Goal: Information Seeking & Learning: Learn about a topic

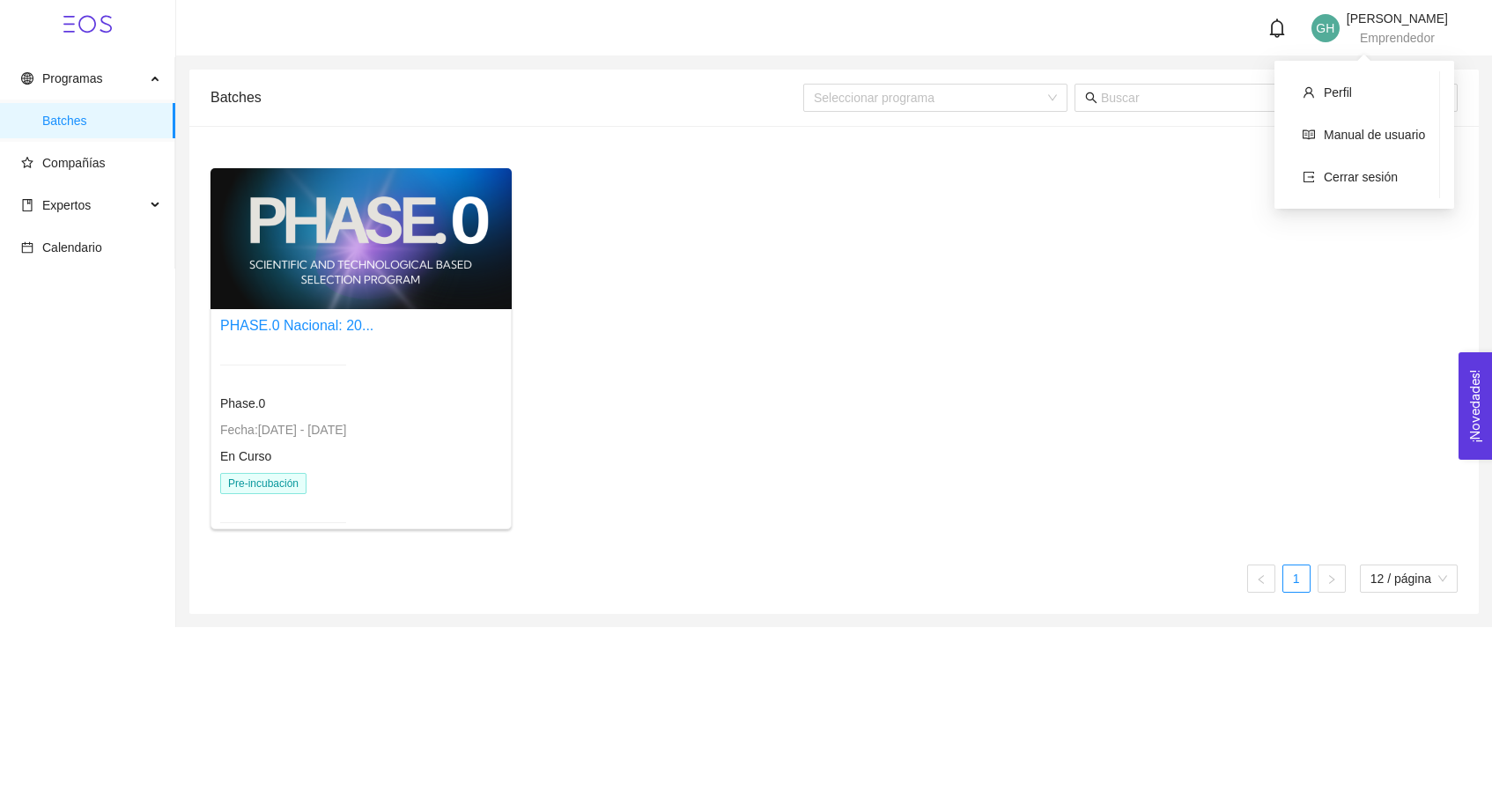
click at [1359, 31] on span "Emprendedor" at bounding box center [1396, 37] width 75 height 14
click at [354, 237] on div at bounding box center [360, 239] width 301 height 141
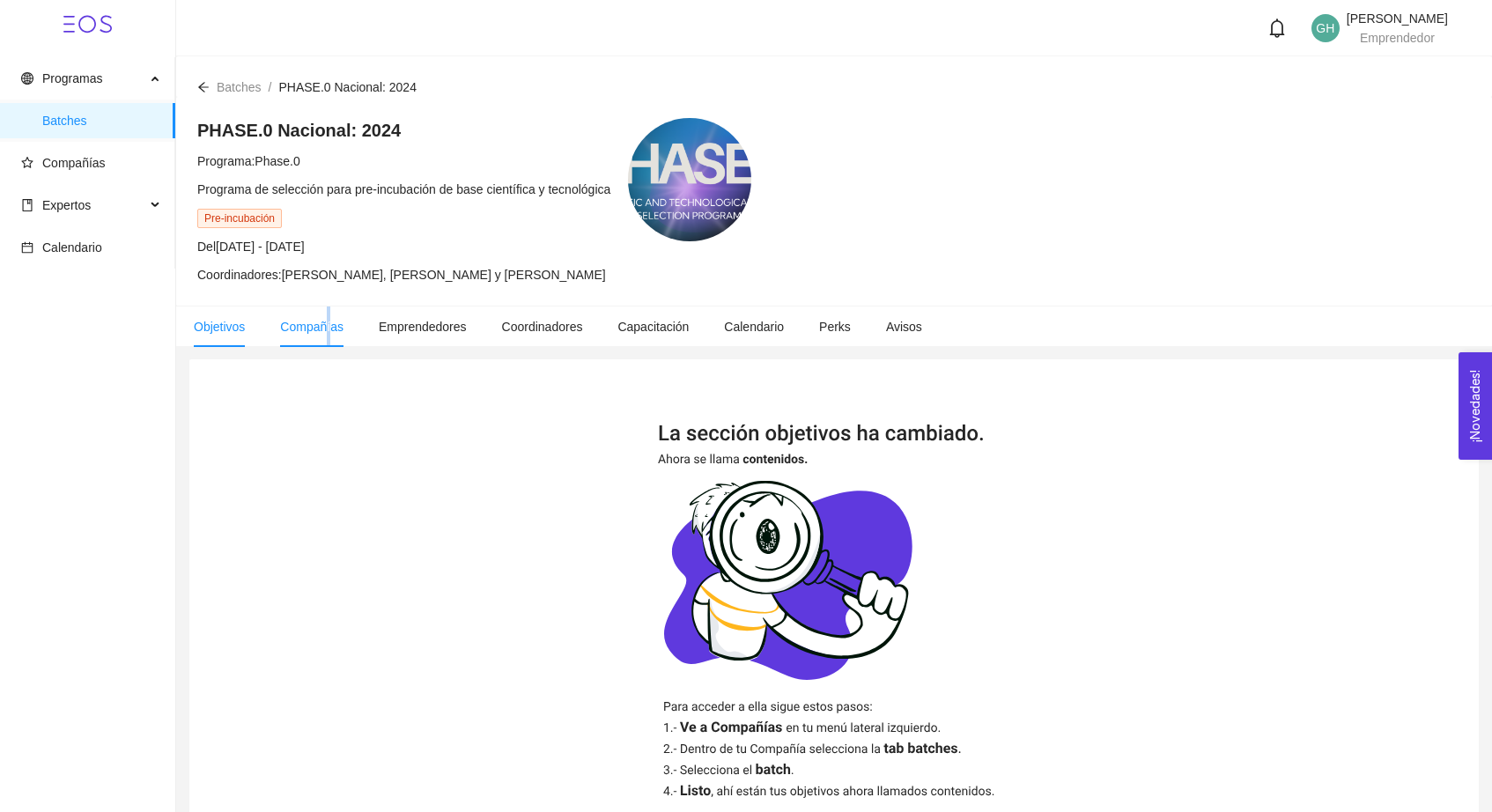
click at [331, 332] on span "Compañías" at bounding box center [312, 326] width 64 height 14
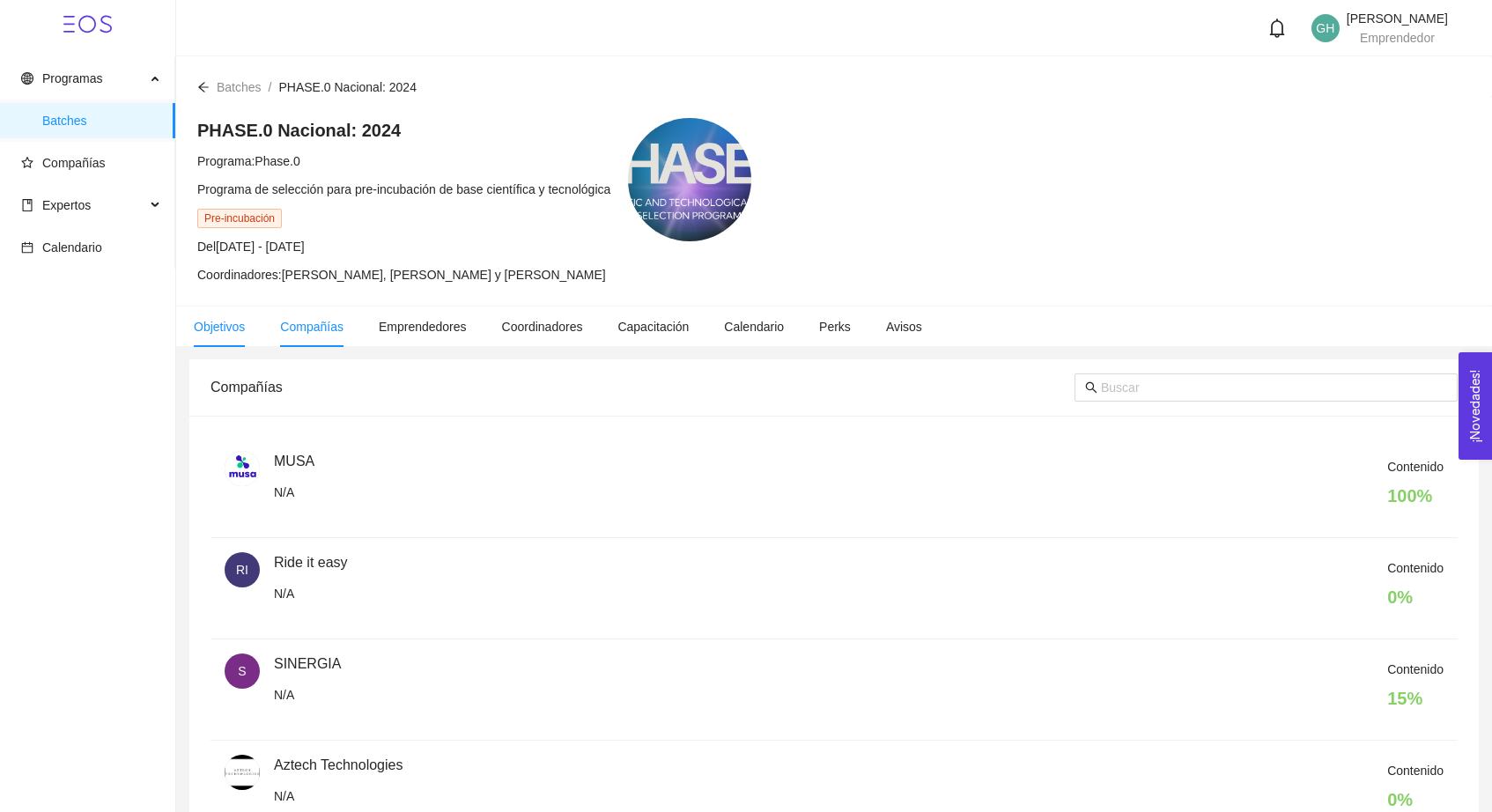
click at [261, 335] on li "Objetivos" at bounding box center [218, 327] width 86 height 40
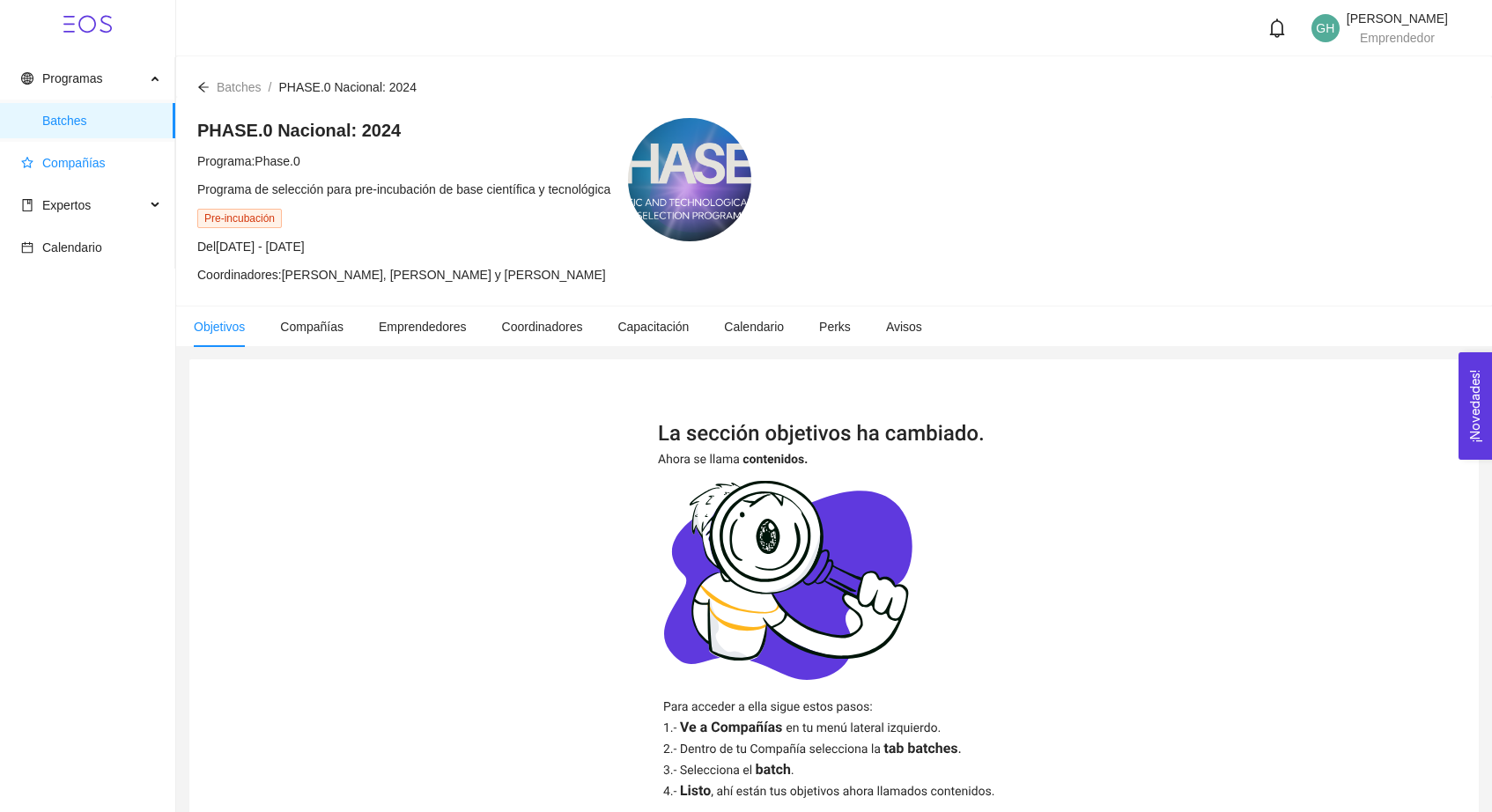
click at [80, 170] on span "Compañías" at bounding box center [74, 162] width 64 height 14
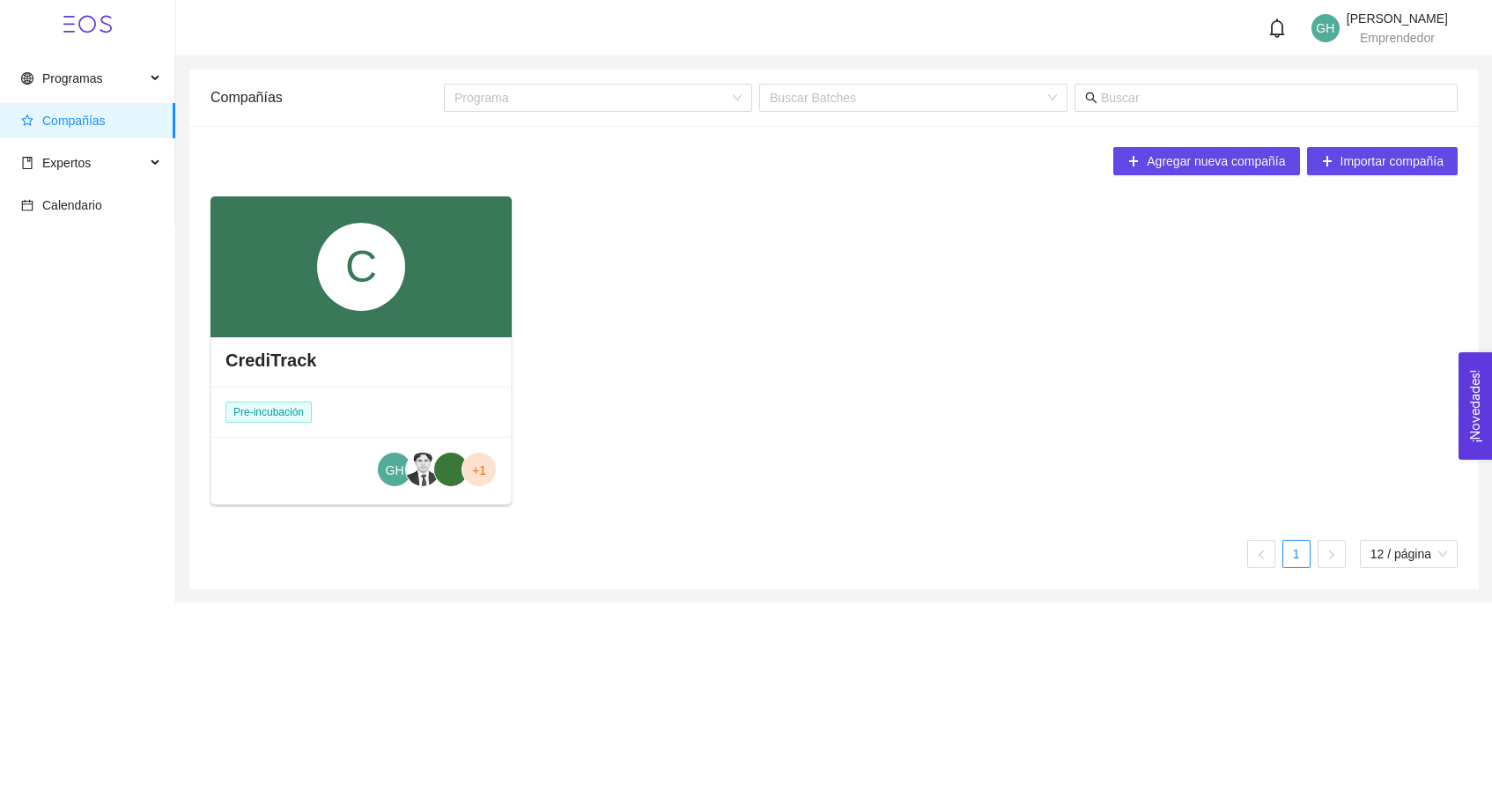
click at [353, 248] on div "C" at bounding box center [360, 267] width 88 height 88
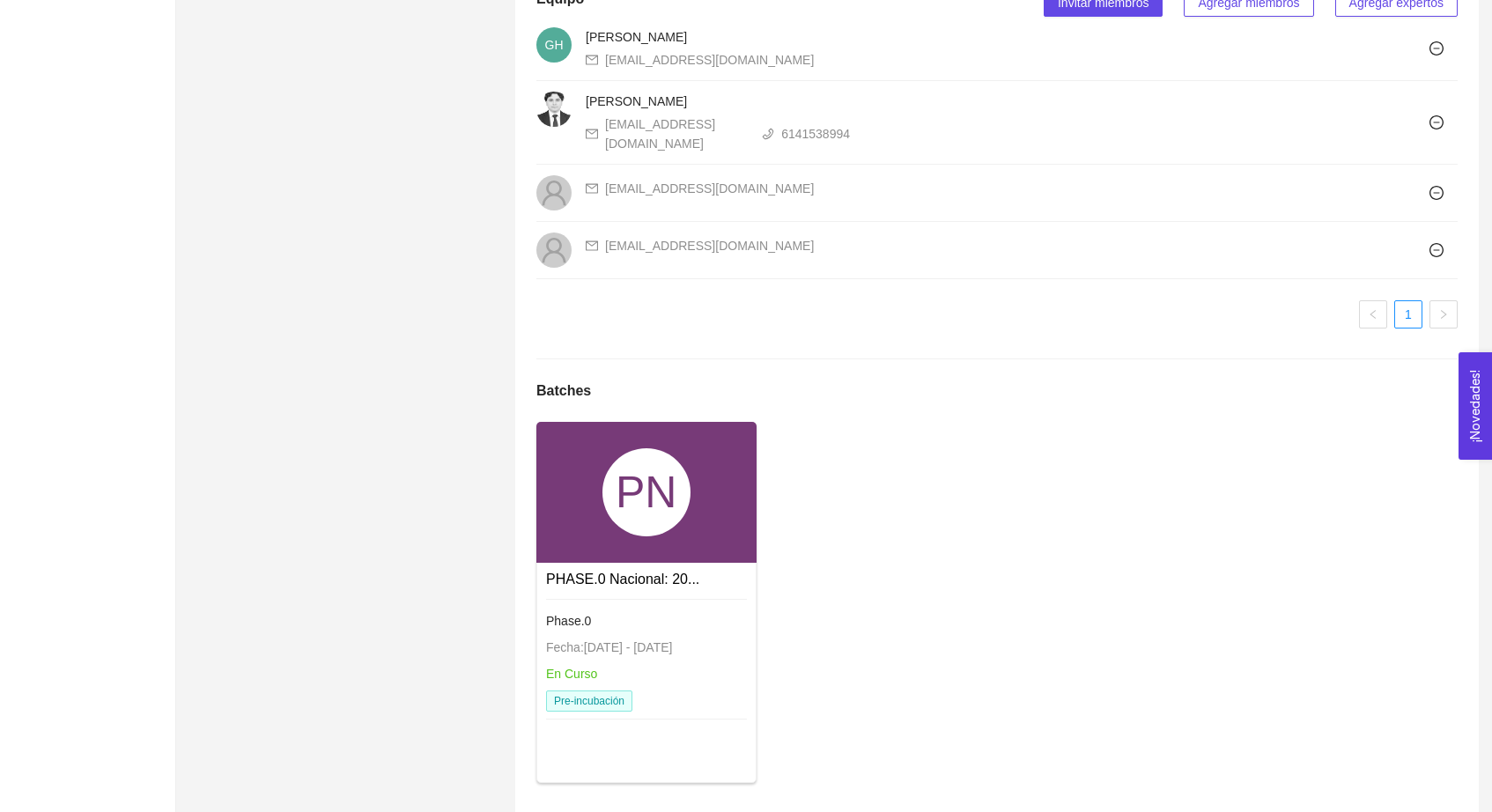
scroll to position [1183, 0]
click at [640, 489] on div "PN" at bounding box center [646, 492] width 88 height 88
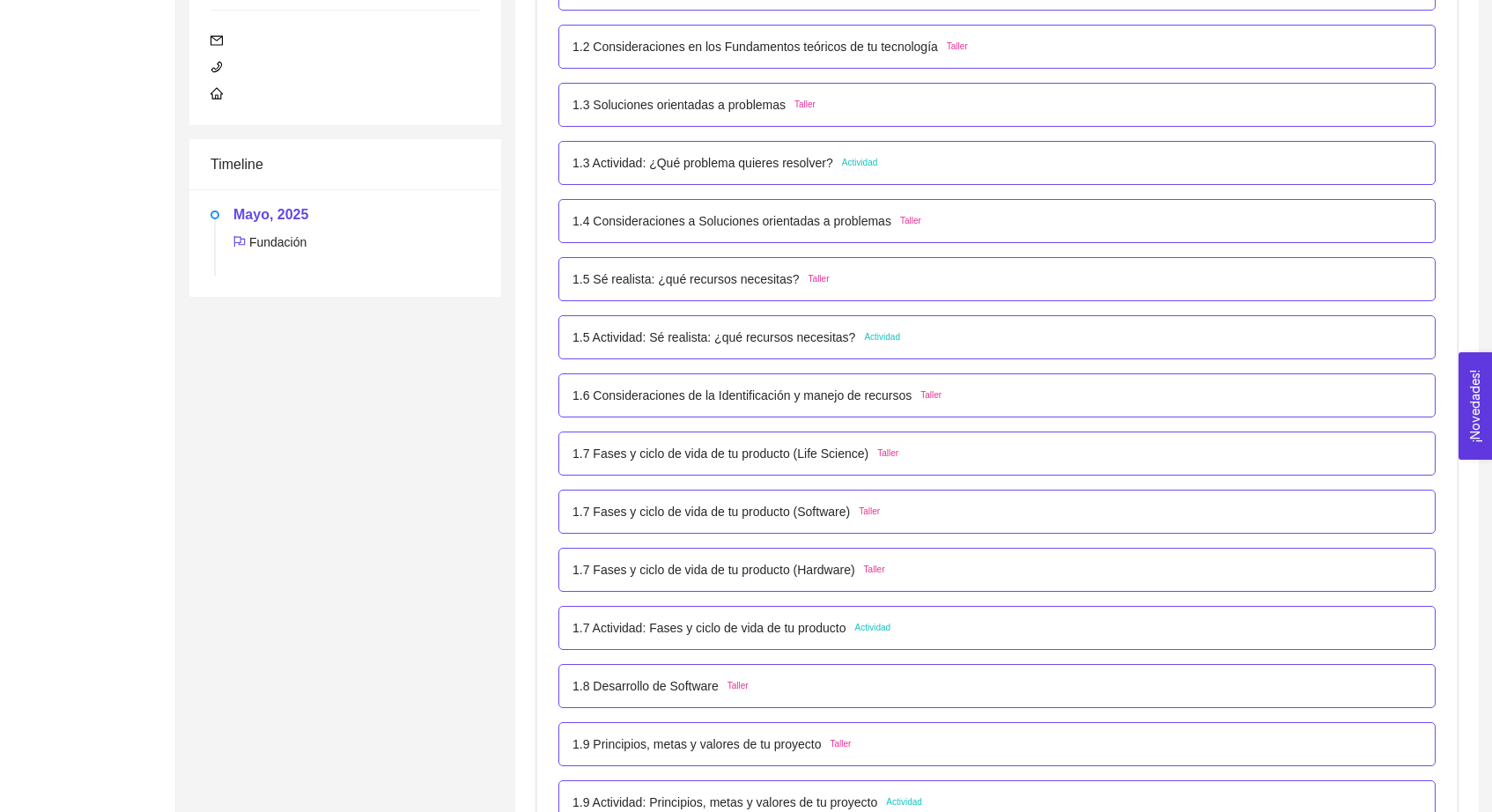
scroll to position [441, 0]
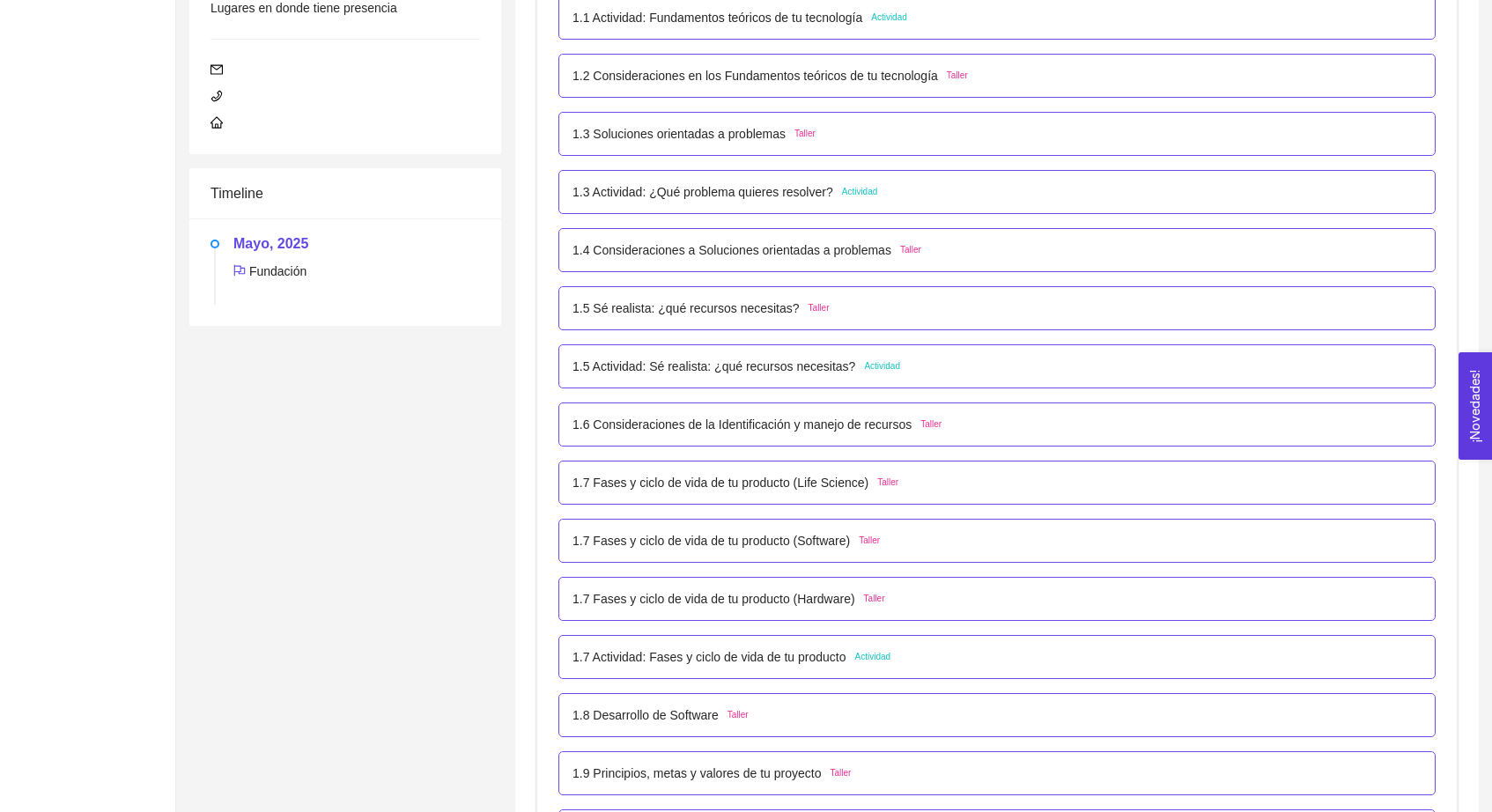
click at [912, 195] on div "1.3 Actividad: ¿Qué problema quieres resolver? Actividad" at bounding box center [997, 191] width 848 height 19
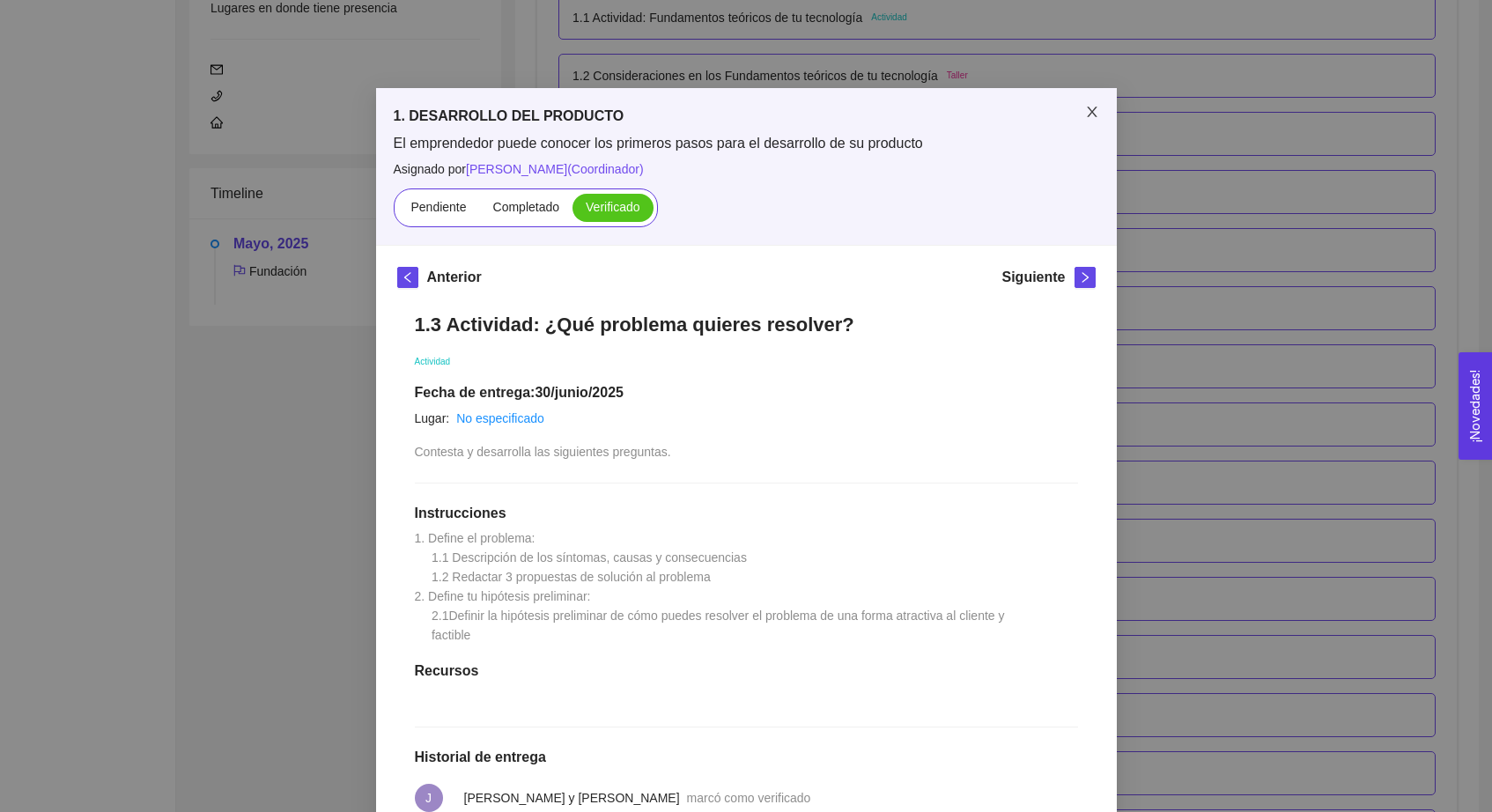
click at [1099, 115] on span "Close" at bounding box center [1091, 113] width 49 height 49
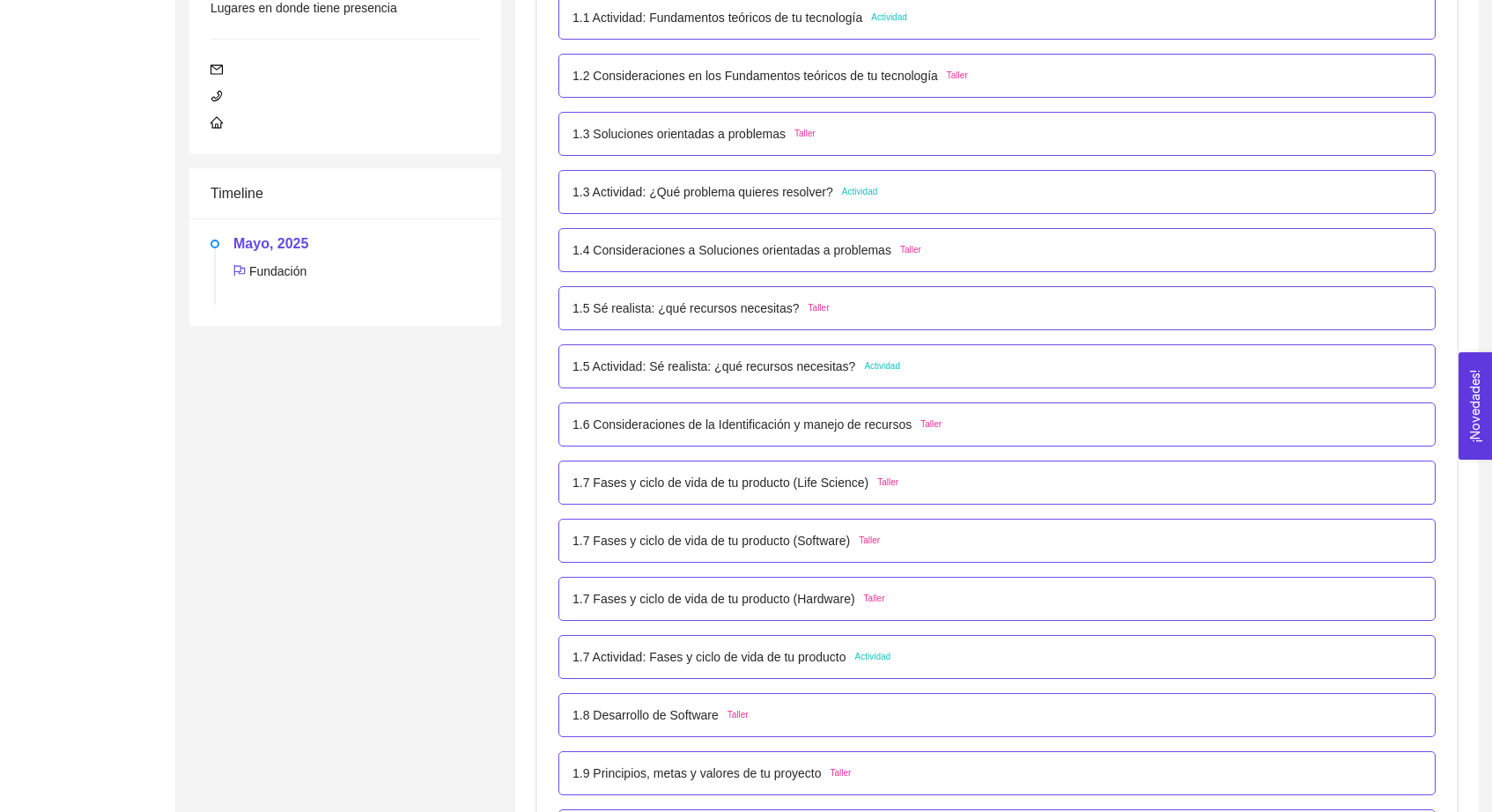
click at [920, 367] on div "1.5 Actividad: Sé realista: ¿qué recursos necesitas? Actividad" at bounding box center [997, 366] width 848 height 19
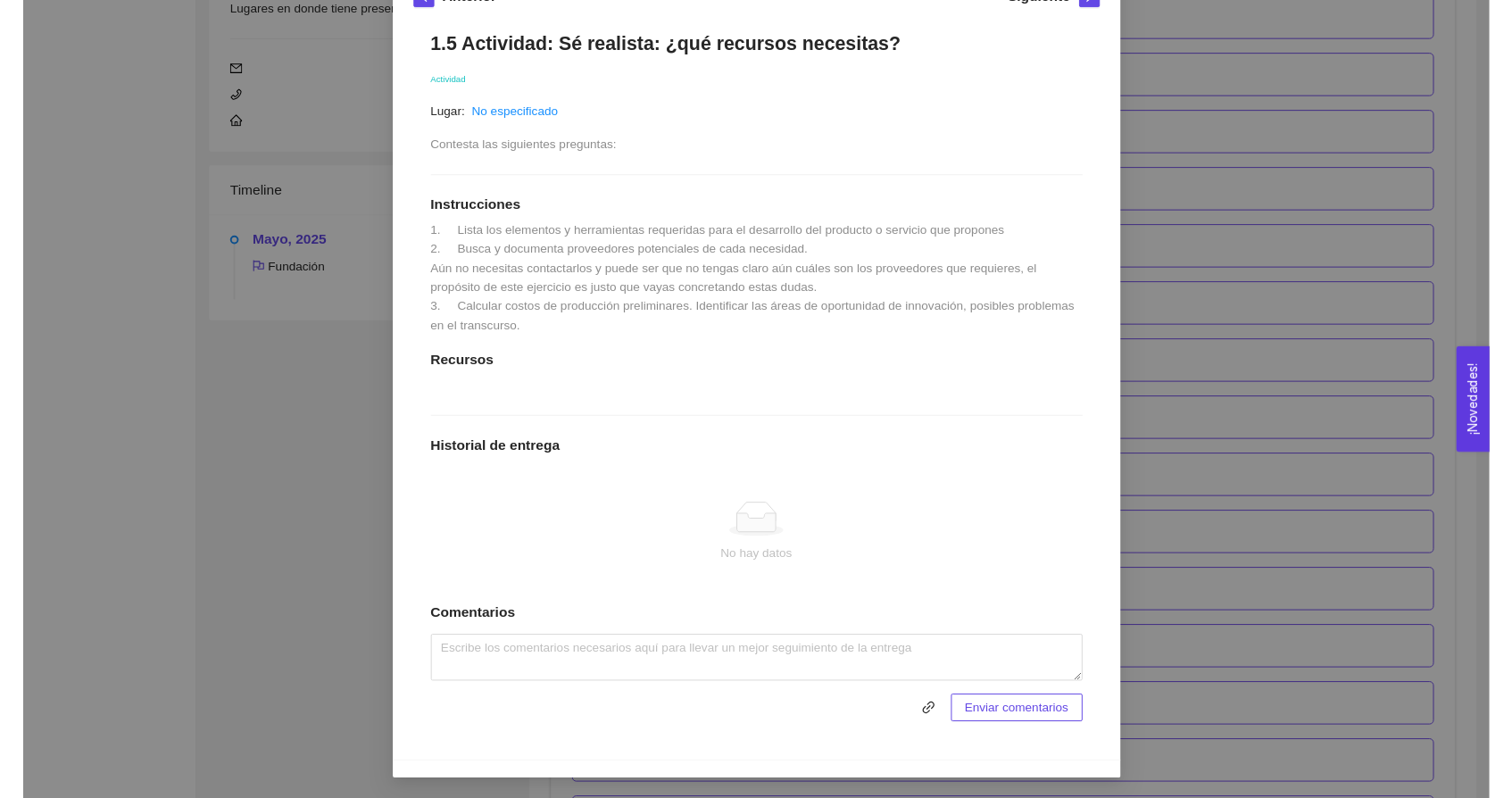
scroll to position [302, 0]
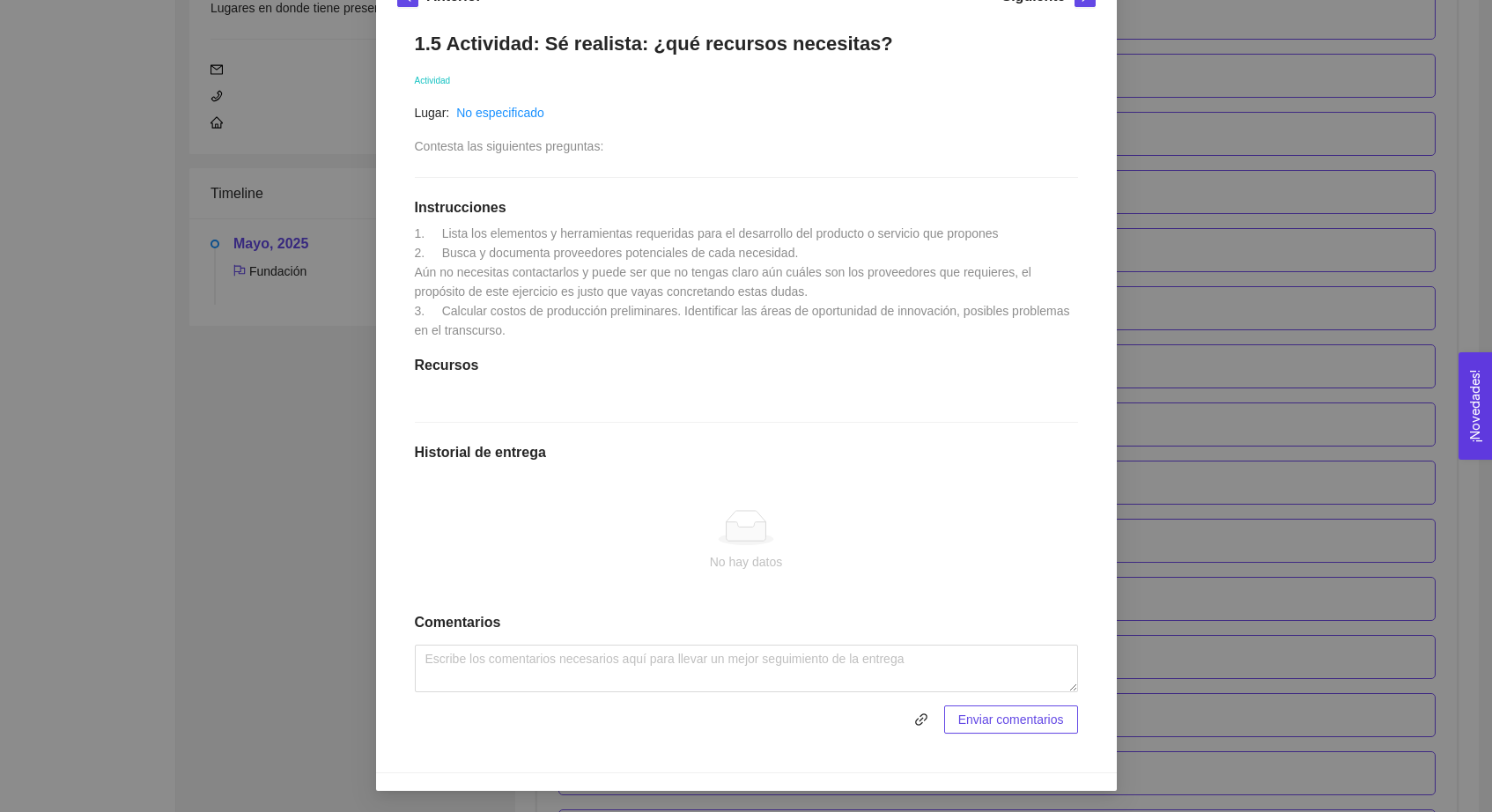
click at [1203, 37] on div "1. DESARROLLO DEL PRODUCTO El emprendedor puede conocer los primeros pasos para…" at bounding box center [746, 406] width 1492 height 812
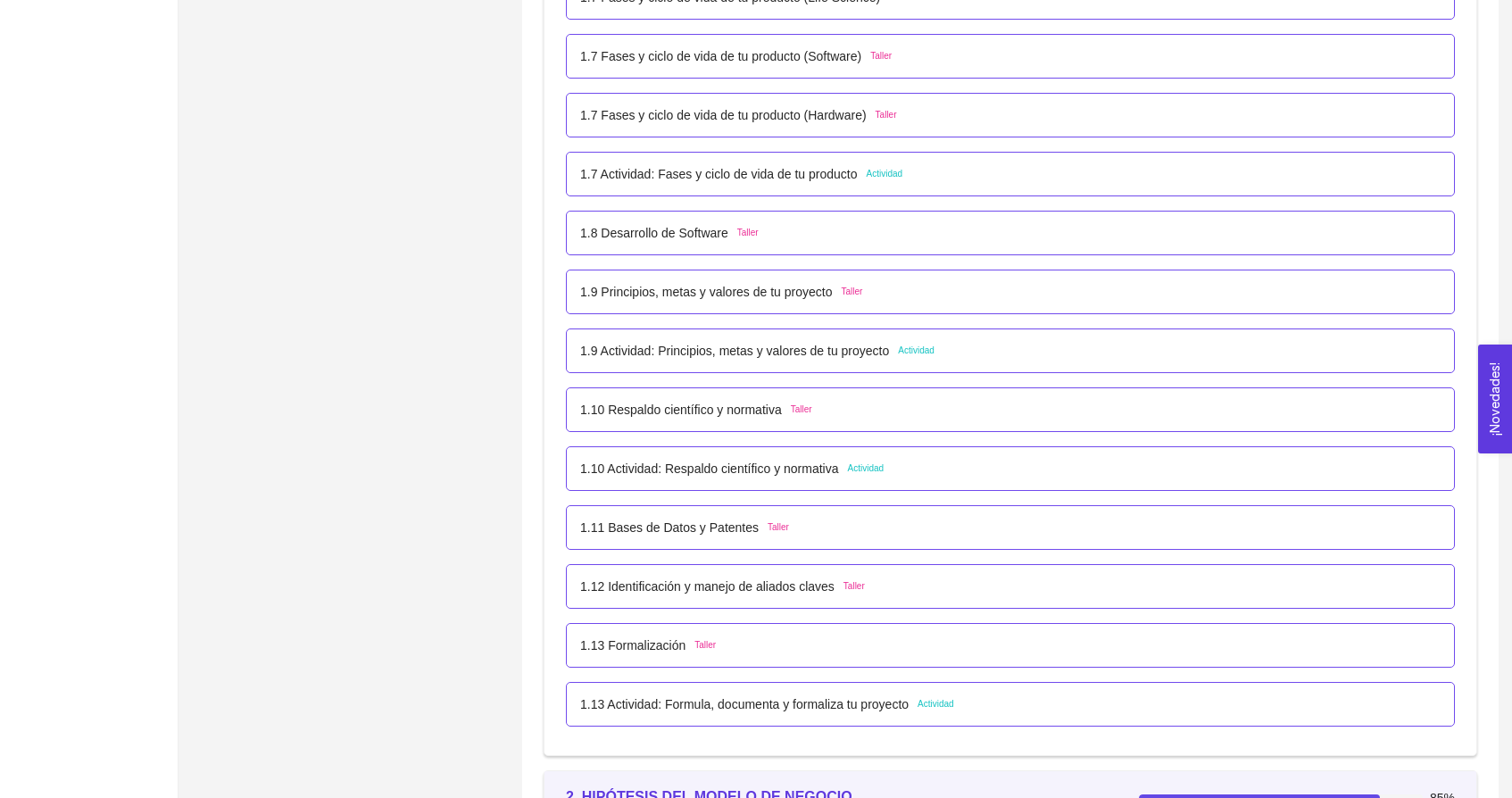
scroll to position [952, 0]
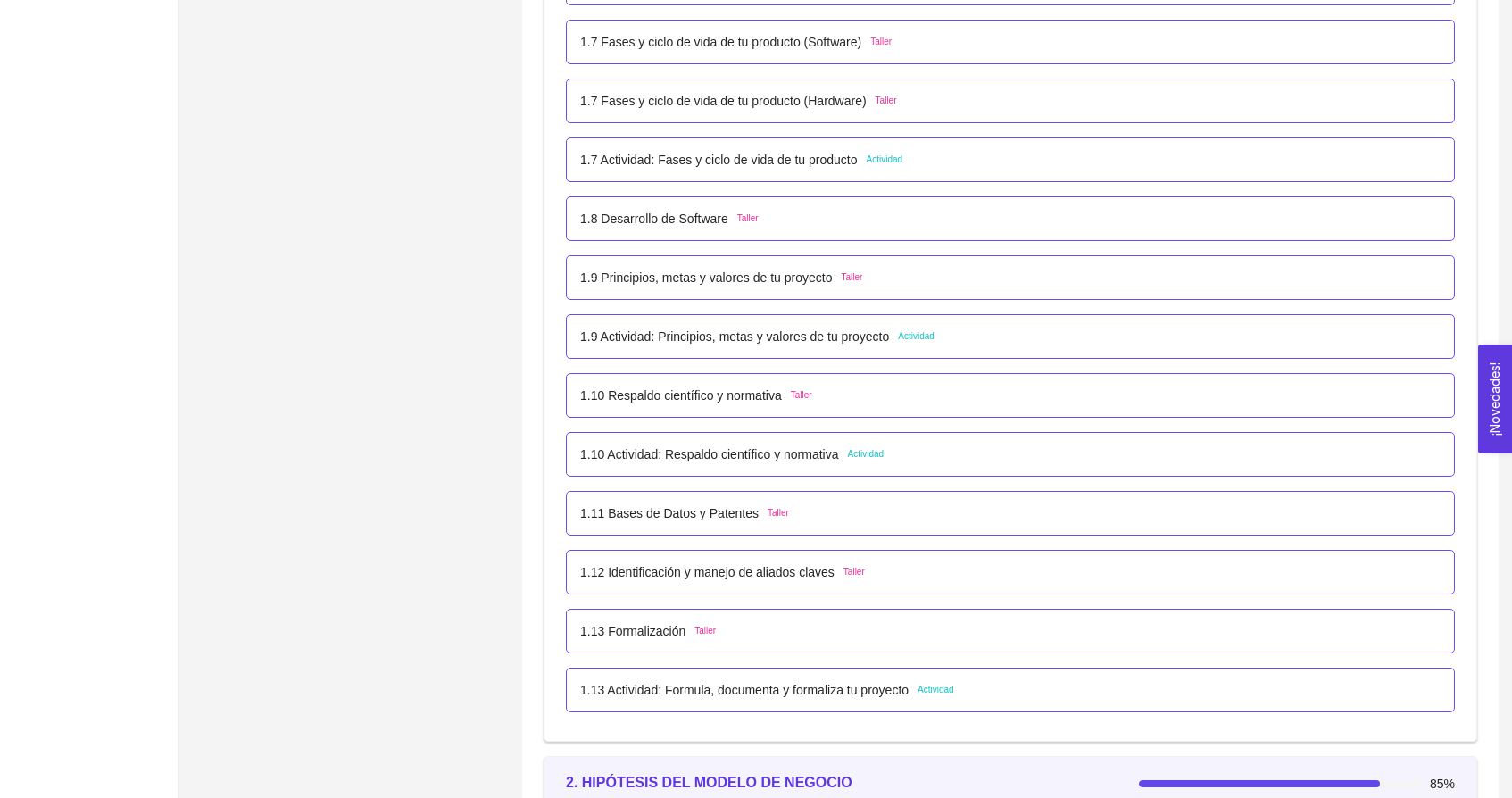
click at [876, 345] on p "1.9 Actividad: Principios, metas y valores de tu proyecto" at bounding box center [734, 336] width 309 height 19
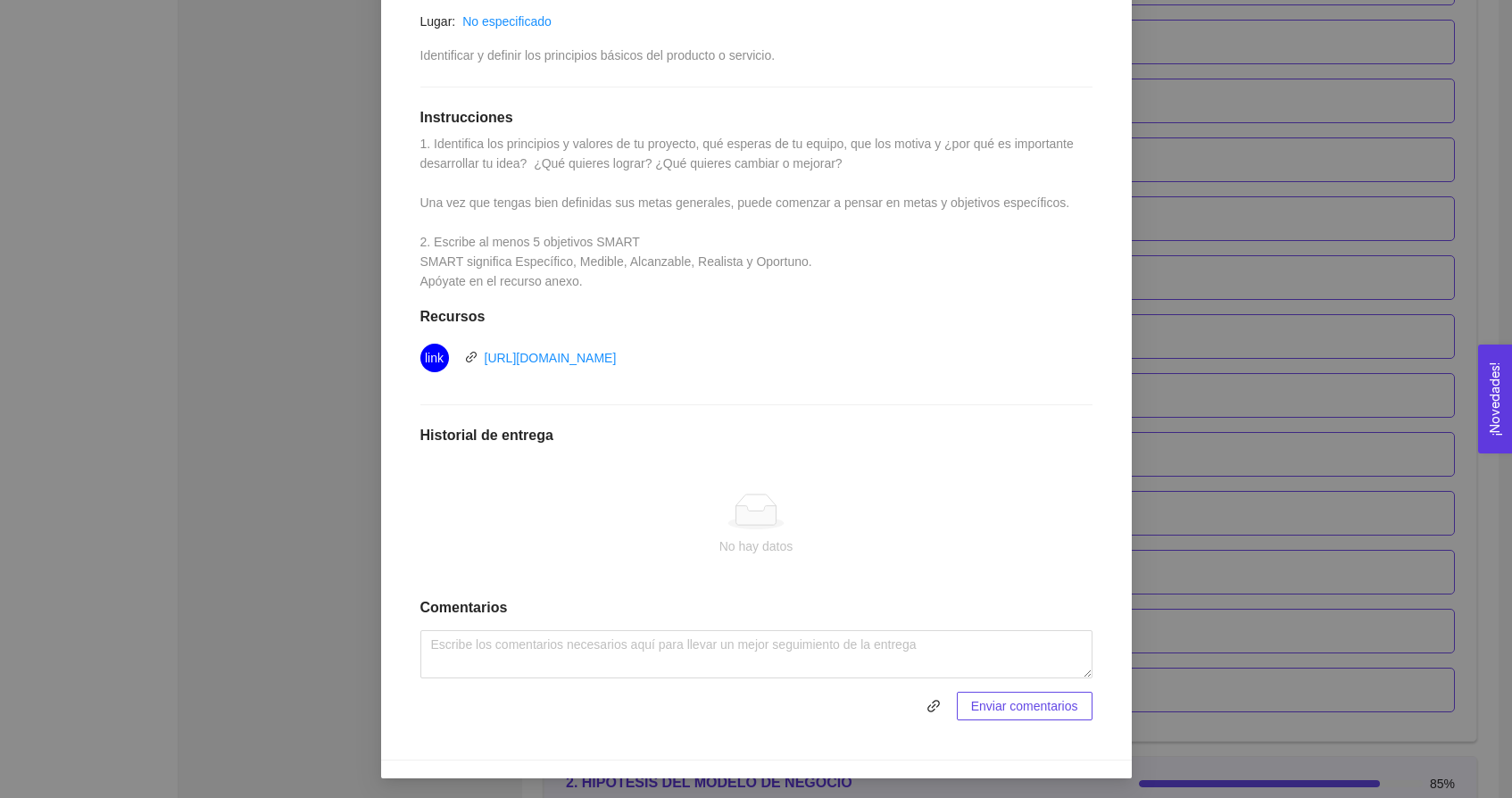
scroll to position [376, 0]
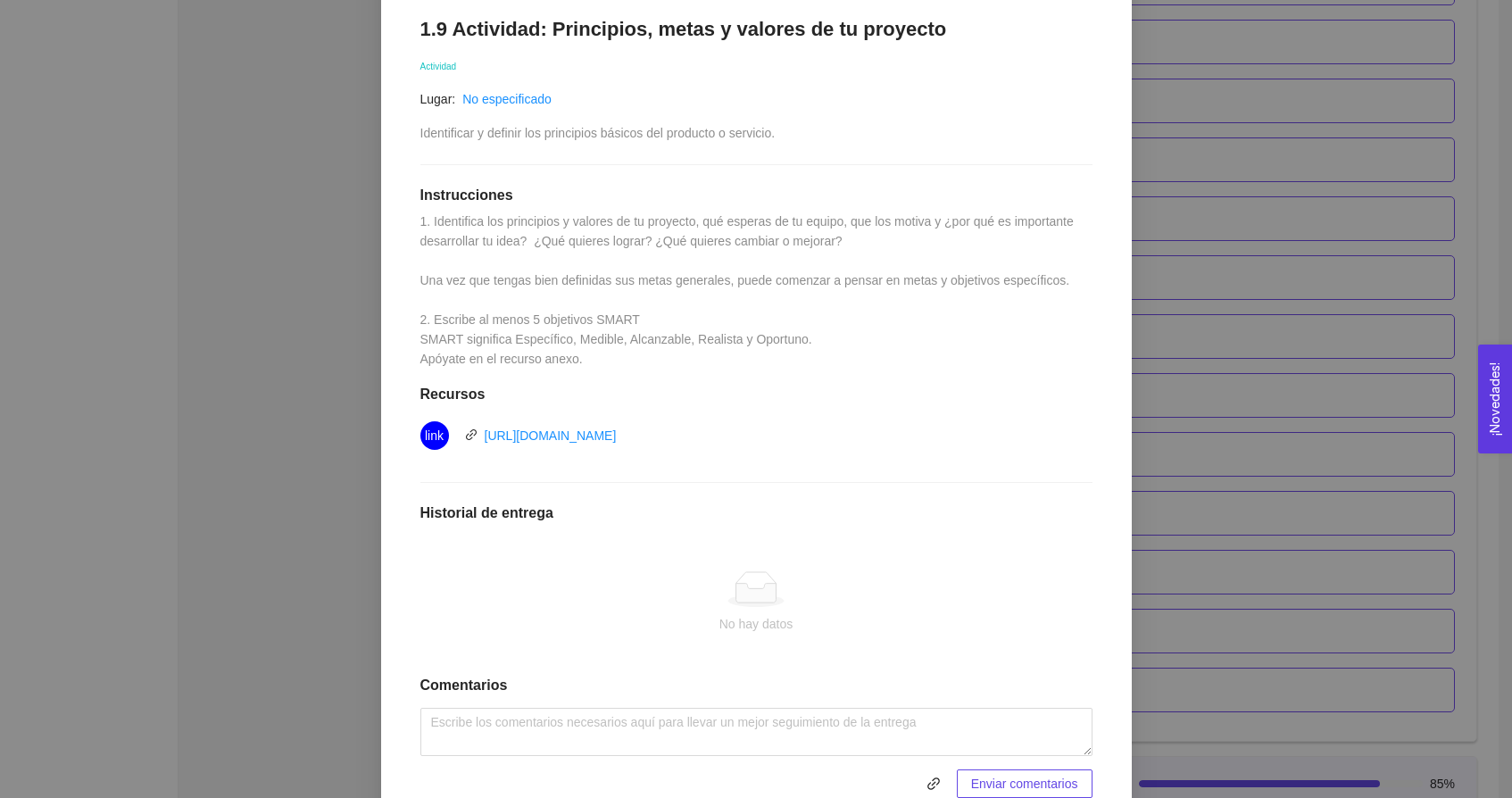
click at [356, 294] on div "1. DESARROLLO DEL PRODUCTO El emprendedor puede conocer los primeros pasos para…" at bounding box center [756, 399] width 1512 height 798
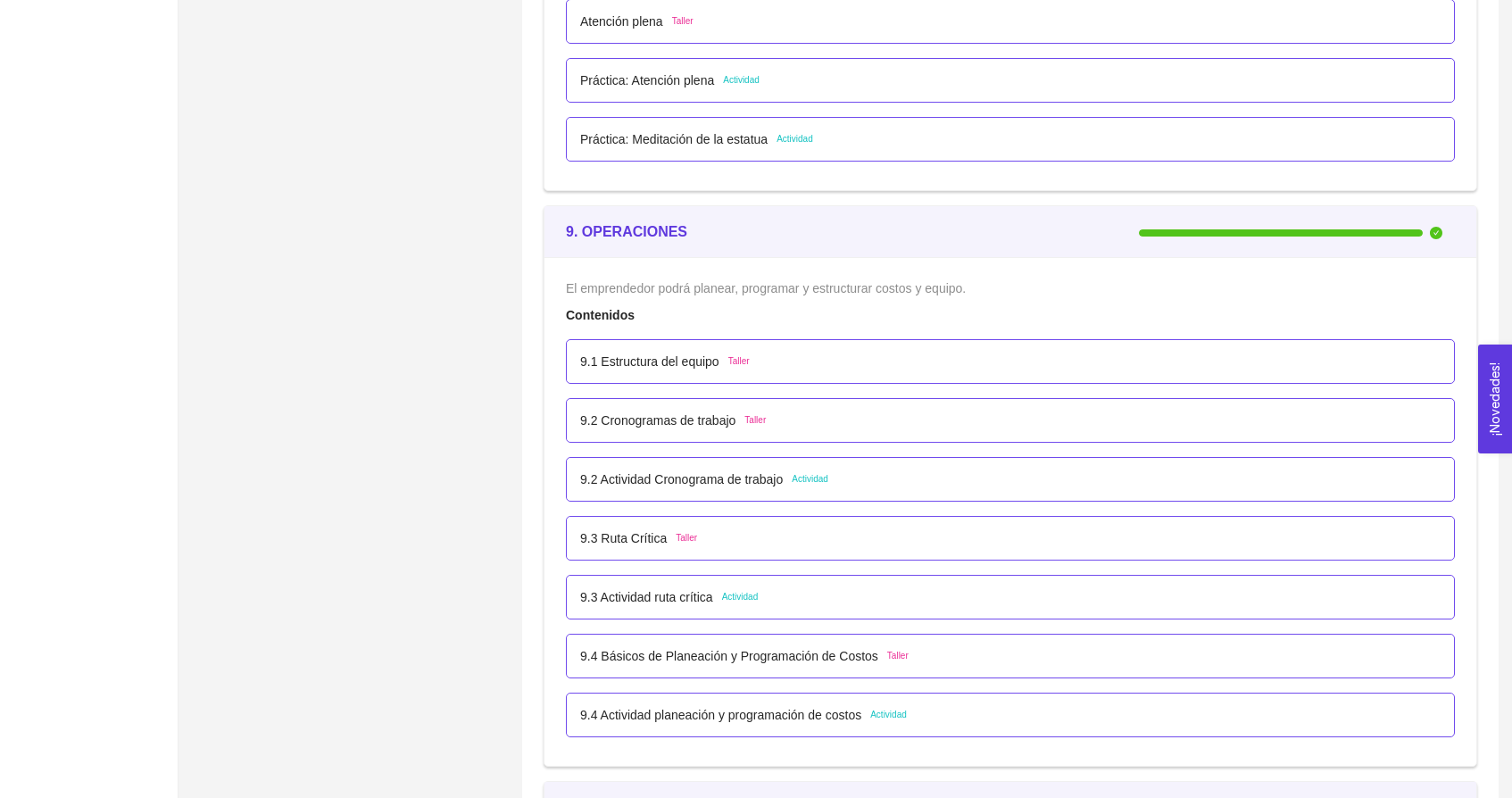
scroll to position [5372, 0]
